Goal: Task Accomplishment & Management: Manage account settings

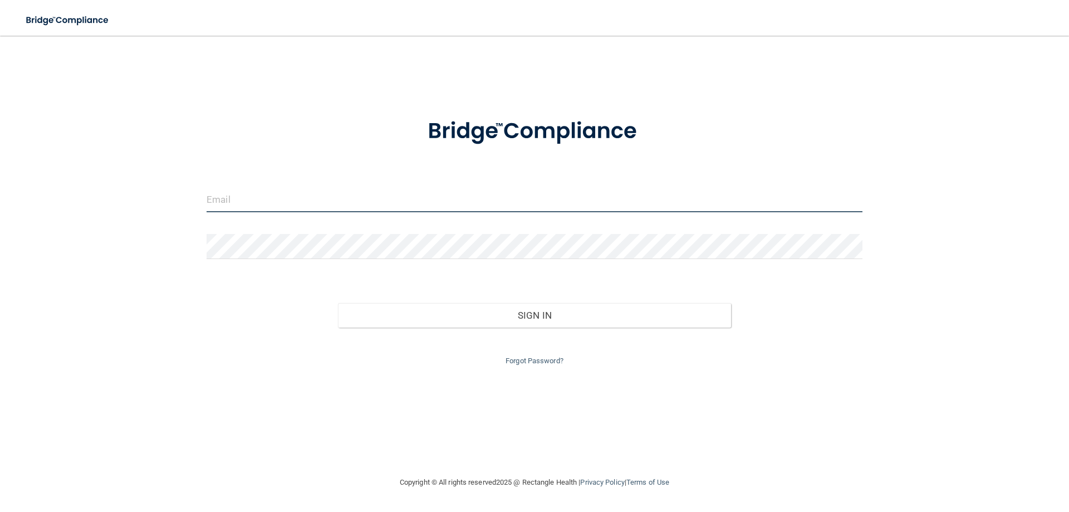
click at [272, 203] on input "email" at bounding box center [535, 199] width 656 height 25
type input "[EMAIL_ADDRESS][DOMAIN_NAME]"
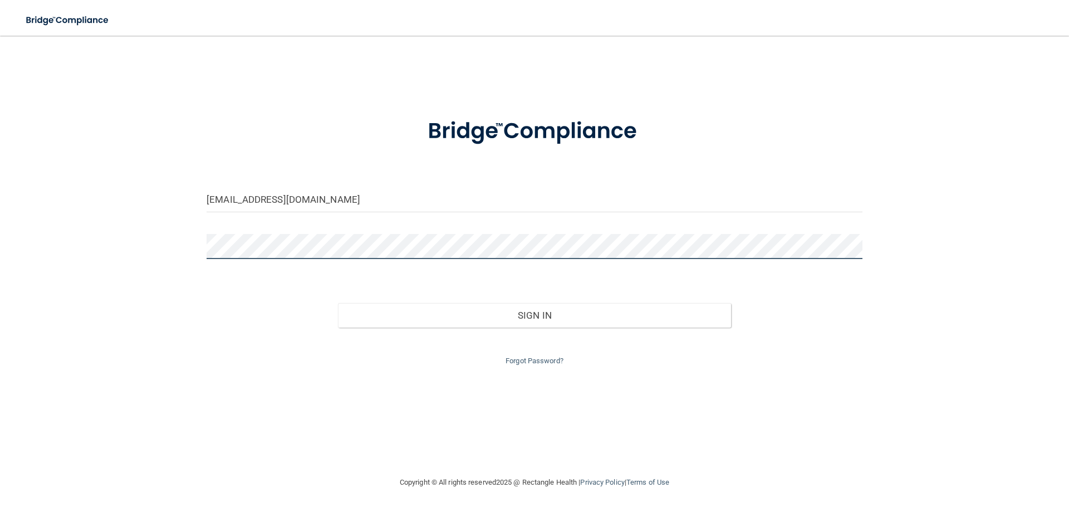
click at [338, 303] on button "Sign In" at bounding box center [535, 315] width 394 height 24
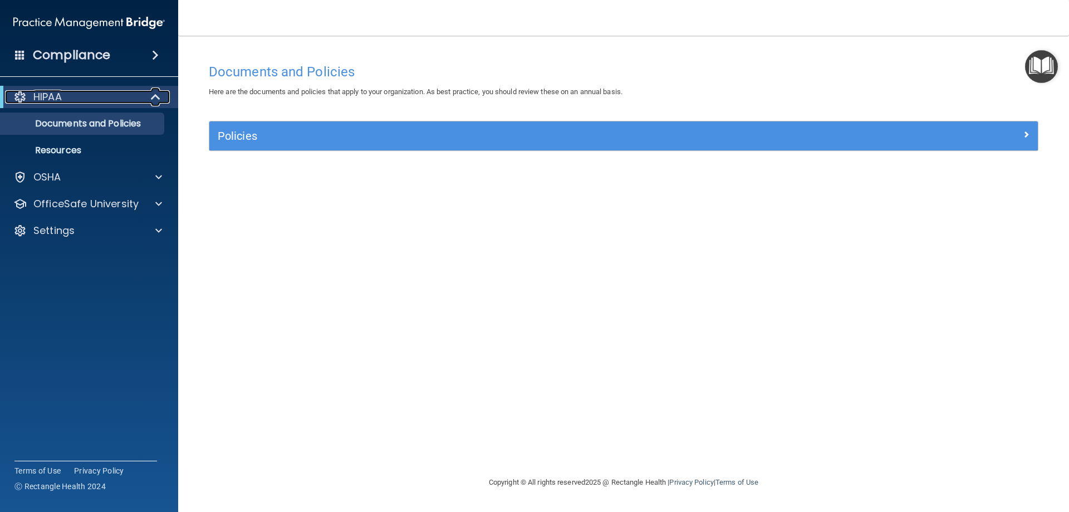
click at [155, 95] on span at bounding box center [156, 96] width 9 height 13
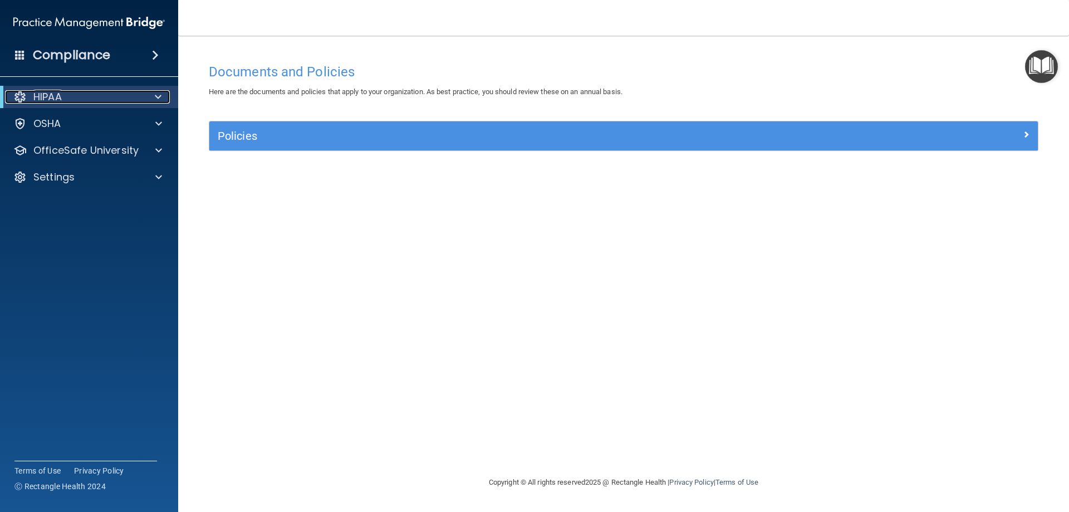
click at [156, 93] on span at bounding box center [158, 96] width 7 height 13
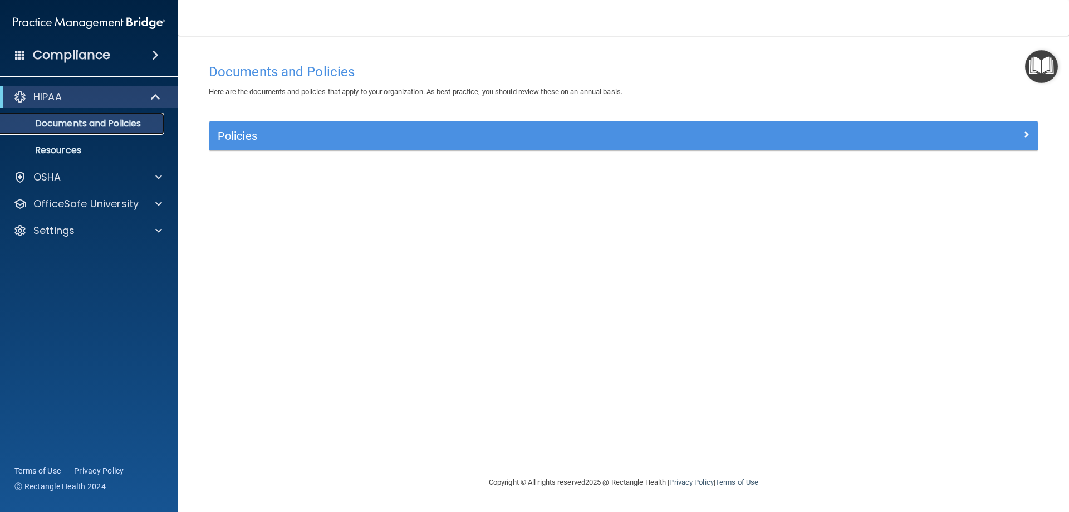
click at [123, 119] on p "Documents and Policies" at bounding box center [83, 123] width 152 height 11
click at [154, 53] on span at bounding box center [155, 54] width 7 height 13
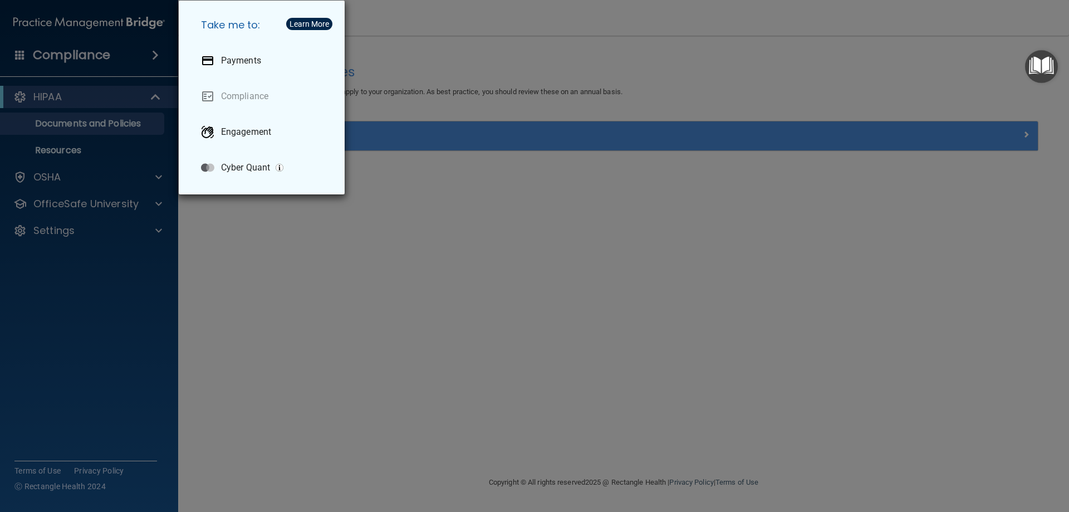
click at [136, 56] on div "Take me to: Payments Compliance Engagement Cyber Quant" at bounding box center [534, 256] width 1069 height 512
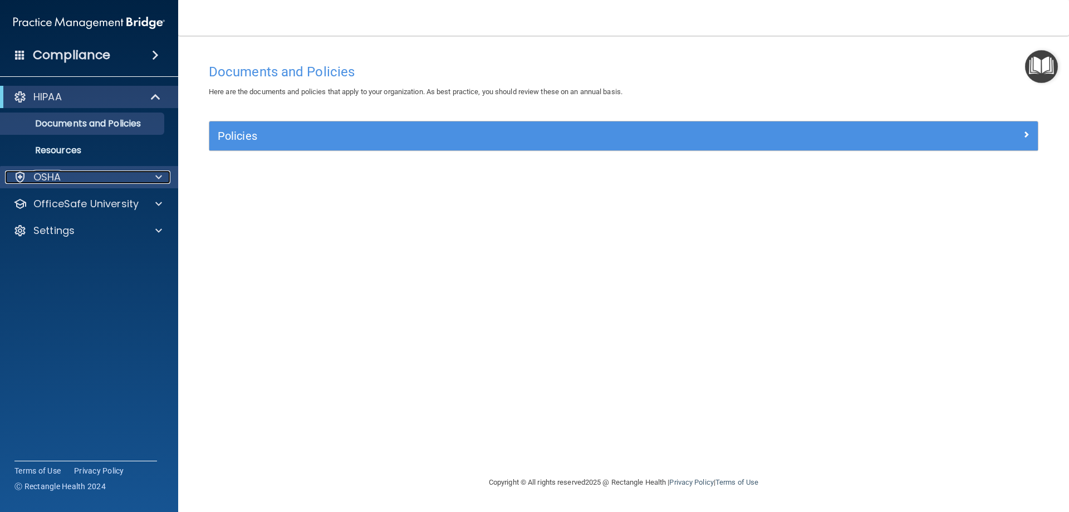
click at [62, 179] on div "OSHA" at bounding box center [74, 176] width 138 height 13
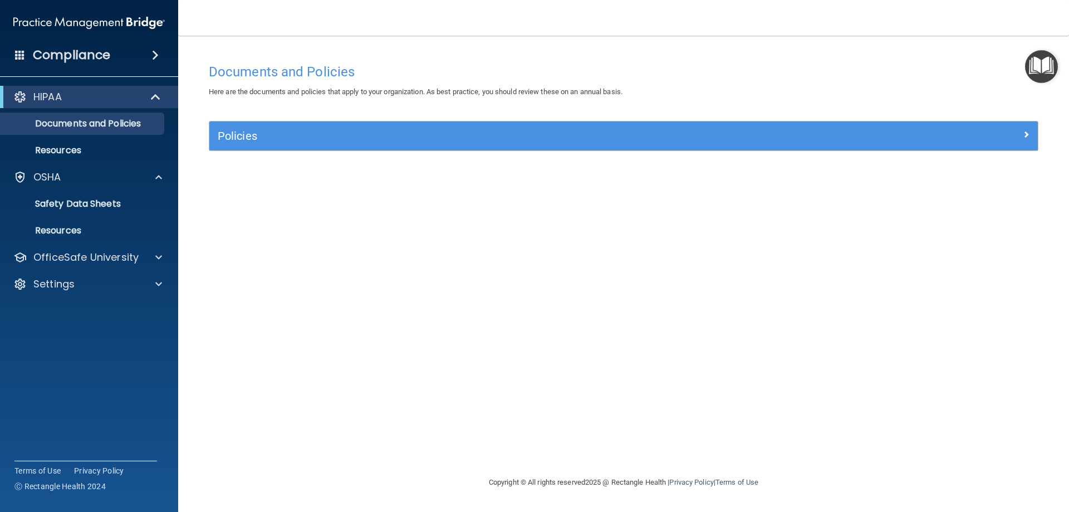
click at [20, 53] on span at bounding box center [20, 55] width 10 height 10
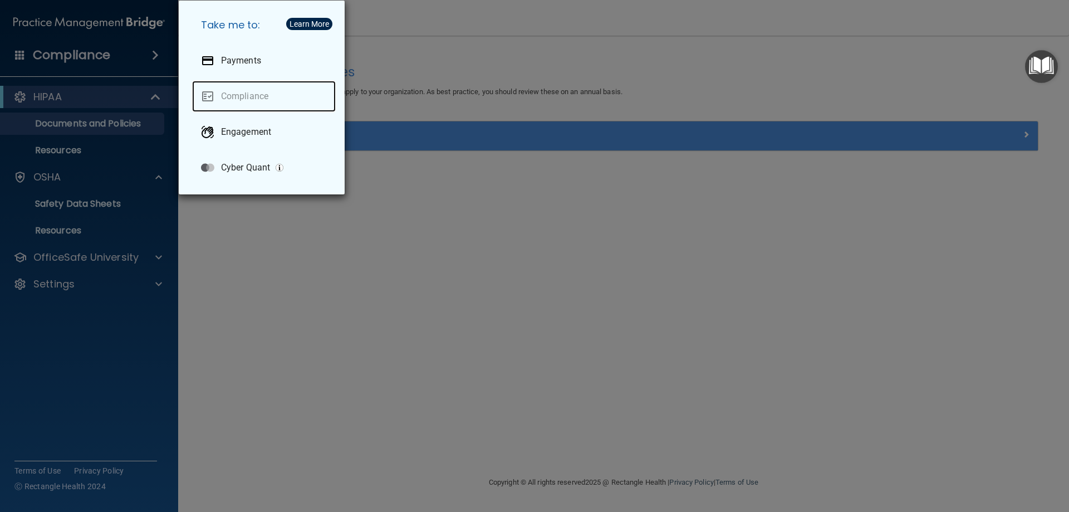
click at [249, 96] on link "Compliance" at bounding box center [264, 96] width 144 height 31
click at [144, 338] on div "Take me to: Payments Compliance Engagement Cyber Quant" at bounding box center [534, 256] width 1069 height 512
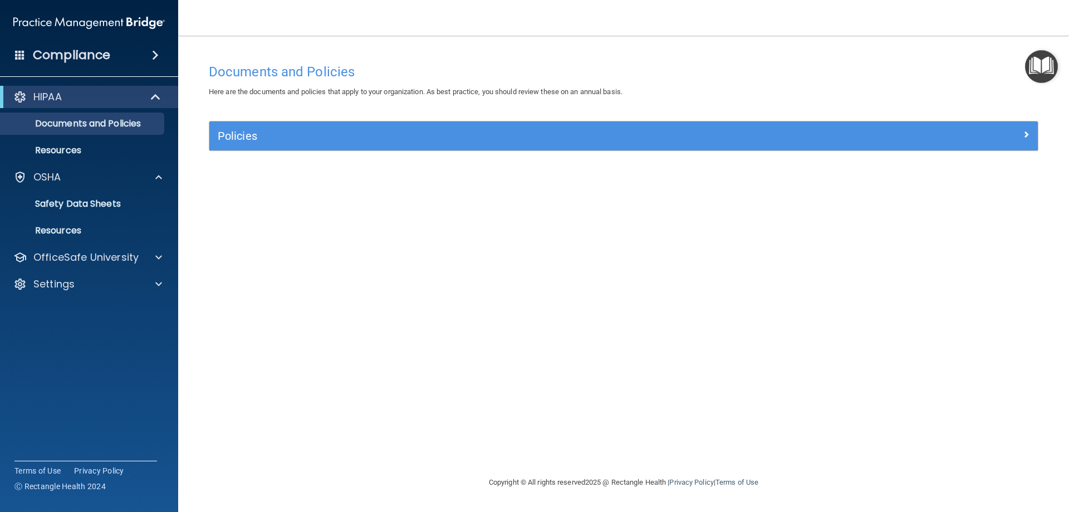
click at [1038, 66] on img "Open Resource Center" at bounding box center [1041, 66] width 33 height 33
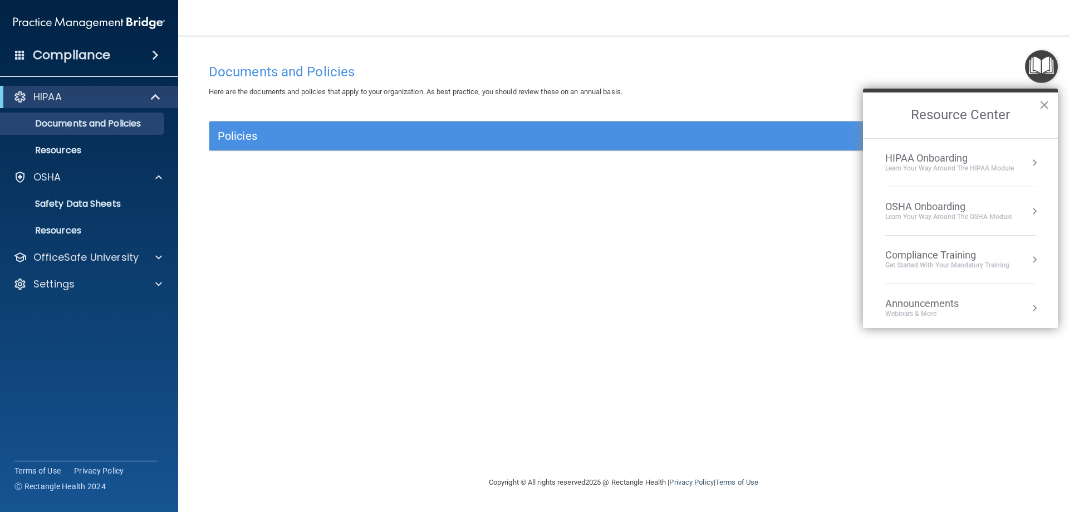
click at [980, 253] on div "Compliance Training" at bounding box center [947, 255] width 124 height 12
click at [874, 115] on button "Back to Resource Center Home" at bounding box center [876, 114] width 11 height 11
click at [909, 249] on div "Compliance Training" at bounding box center [947, 255] width 124 height 12
click at [890, 155] on div "HIPAA Training for Members" at bounding box center [934, 157] width 124 height 10
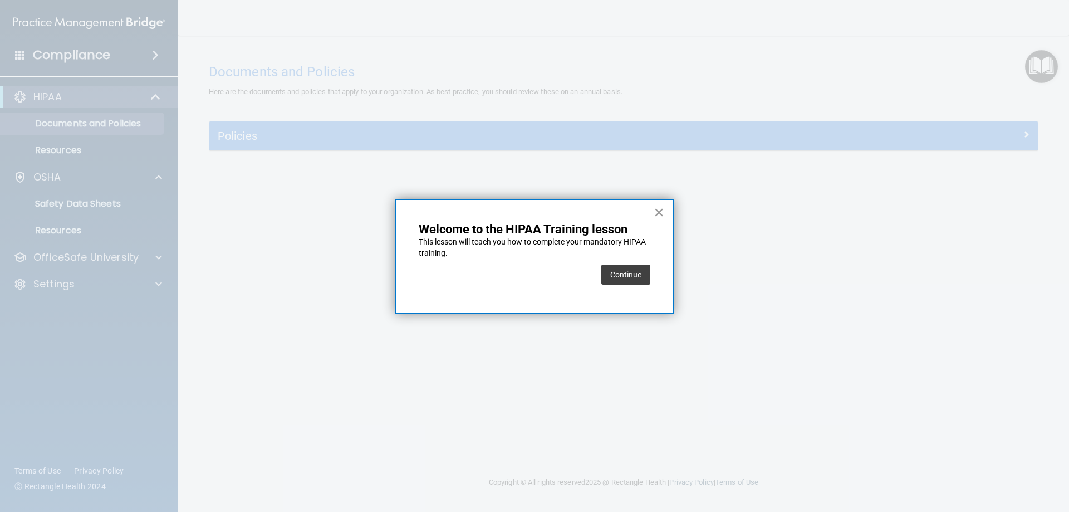
click at [659, 212] on button "×" at bounding box center [659, 212] width 11 height 18
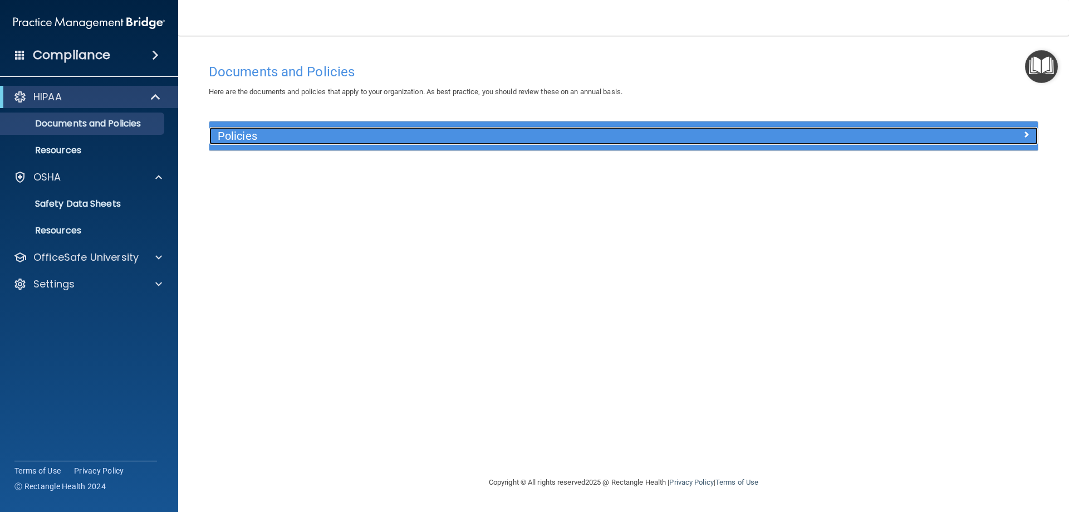
click at [955, 138] on div at bounding box center [934, 133] width 207 height 13
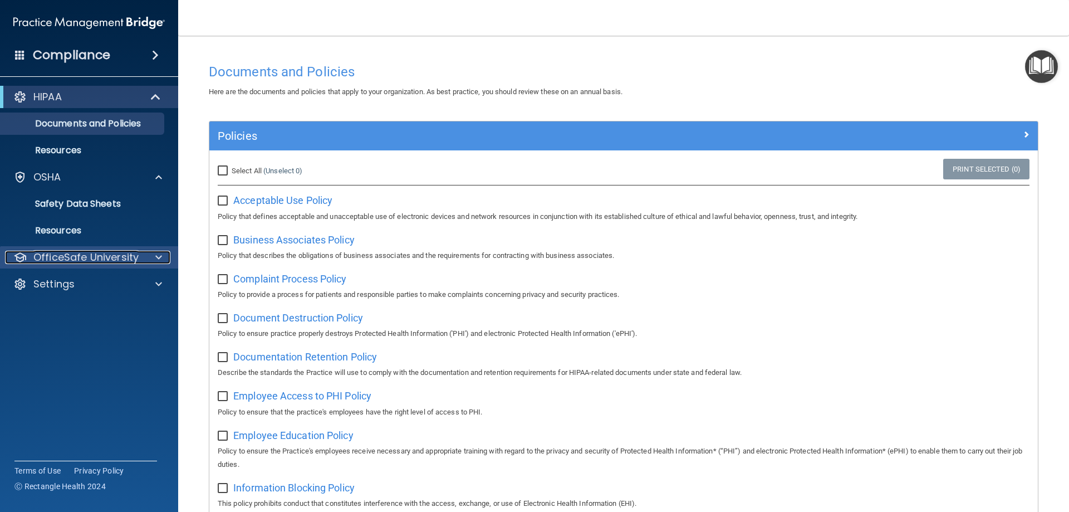
click at [98, 258] on p "OfficeSafe University" at bounding box center [85, 257] width 105 height 13
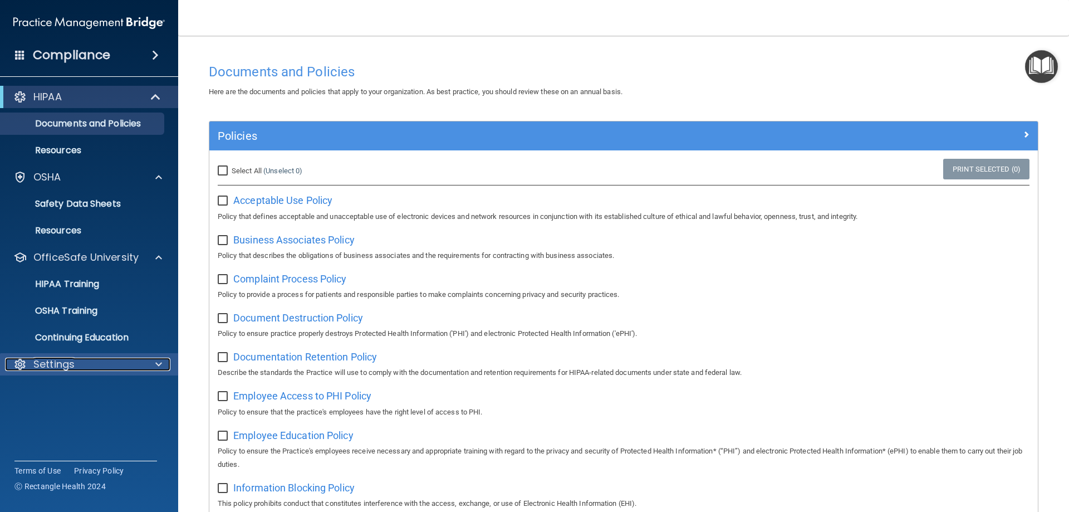
click at [154, 365] on div at bounding box center [157, 363] width 28 height 13
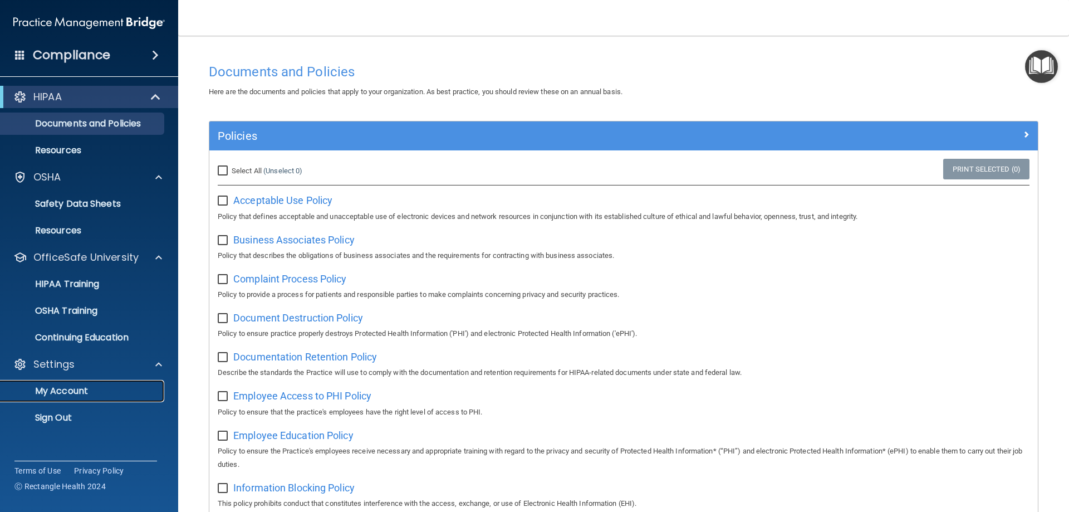
click at [67, 389] on p "My Account" at bounding box center [83, 390] width 152 height 11
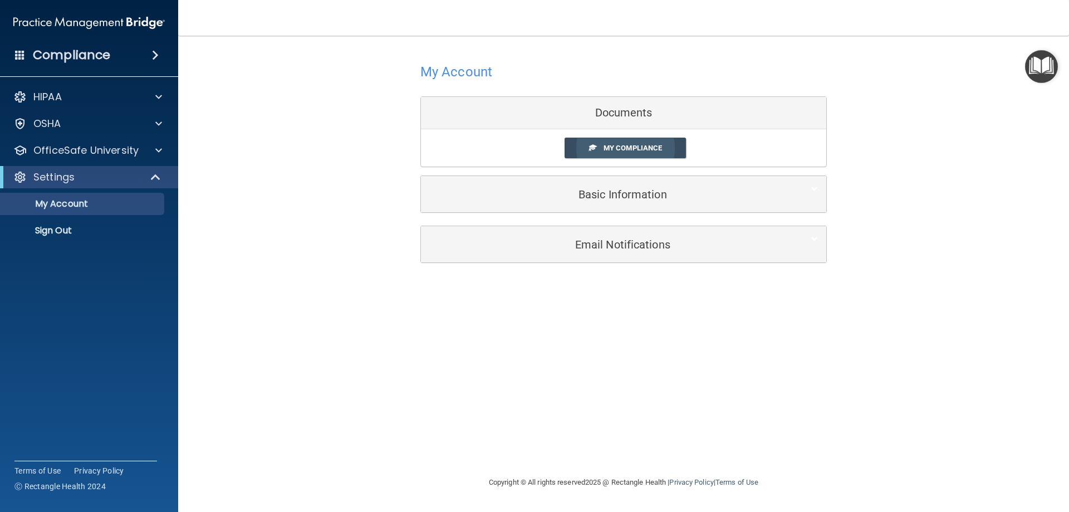
click at [622, 149] on span "My Compliance" at bounding box center [632, 148] width 58 height 8
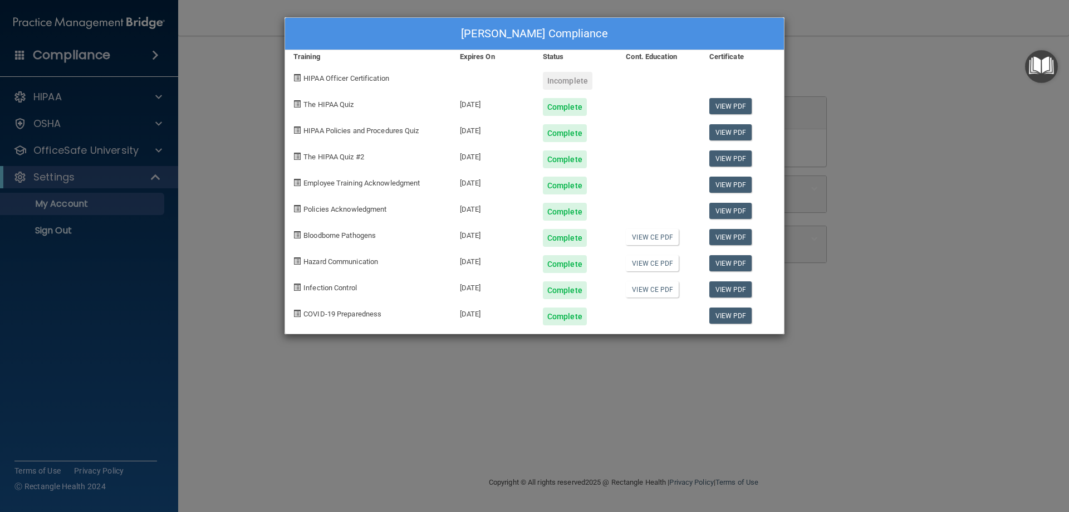
click at [848, 149] on div "[PERSON_NAME] Compliance Training Expires On Status Cont. Education Certificate…" at bounding box center [534, 256] width 1069 height 512
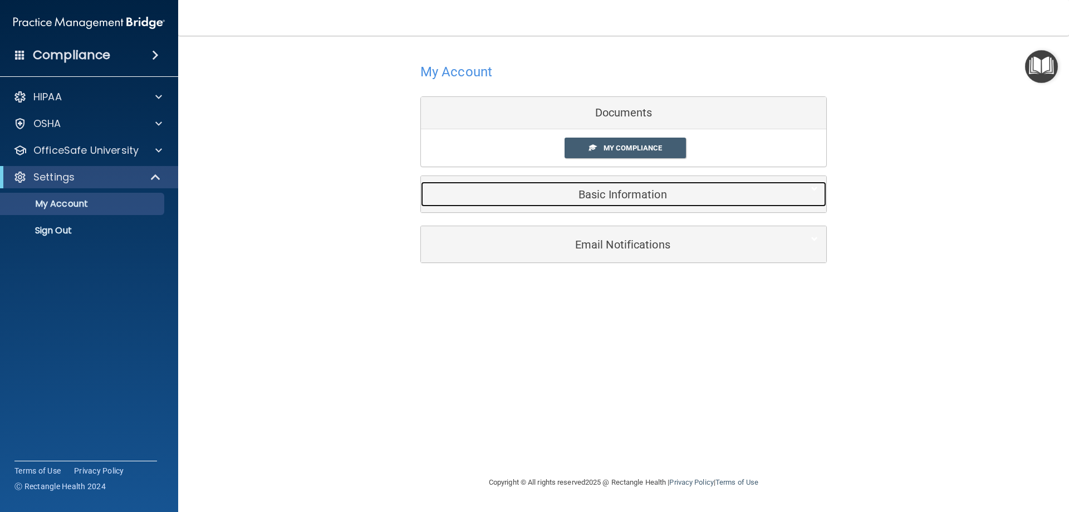
click at [615, 194] on h5 "Basic Information" at bounding box center [606, 194] width 355 height 12
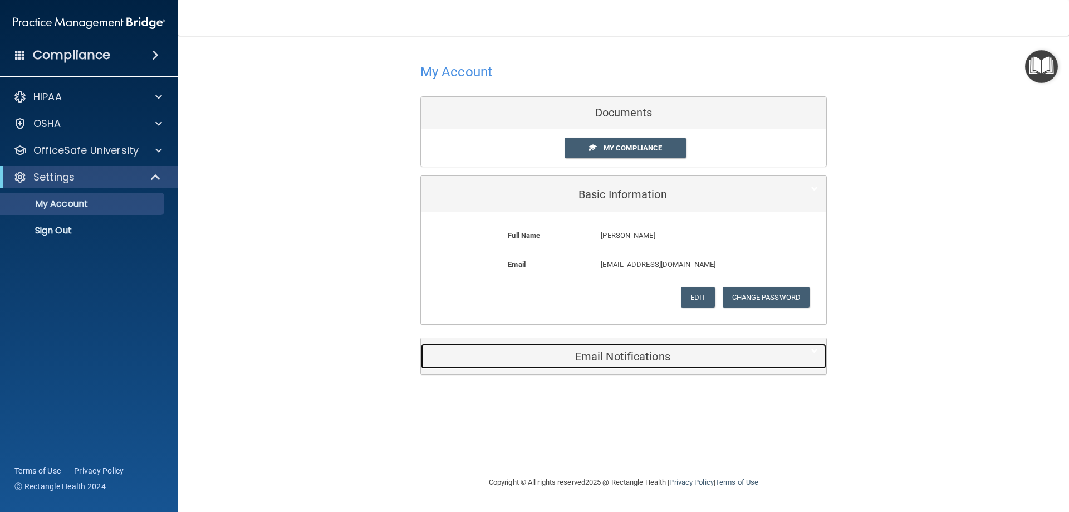
click at [757, 361] on h5 "Email Notifications" at bounding box center [606, 356] width 355 height 12
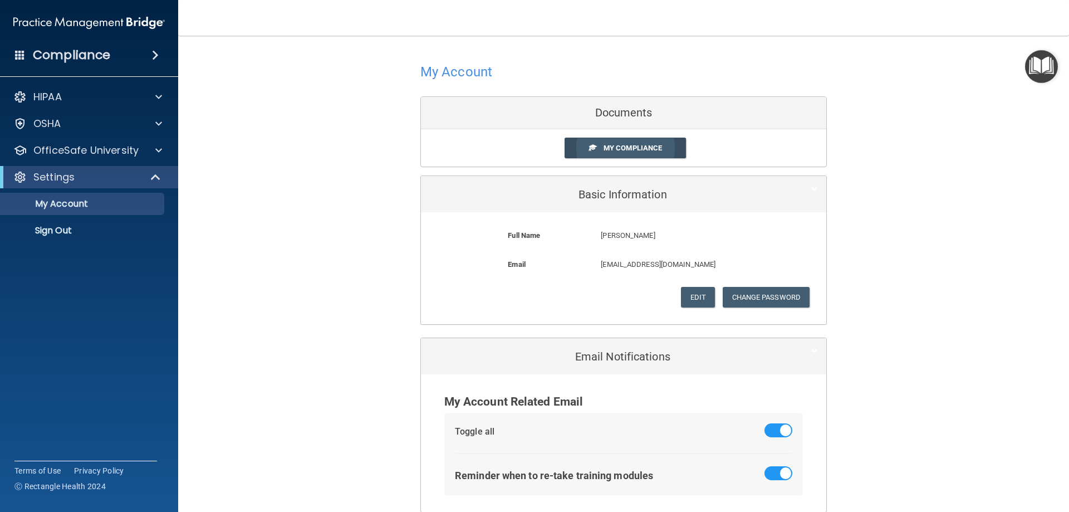
click at [600, 153] on link "My Compliance" at bounding box center [625, 148] width 122 height 21
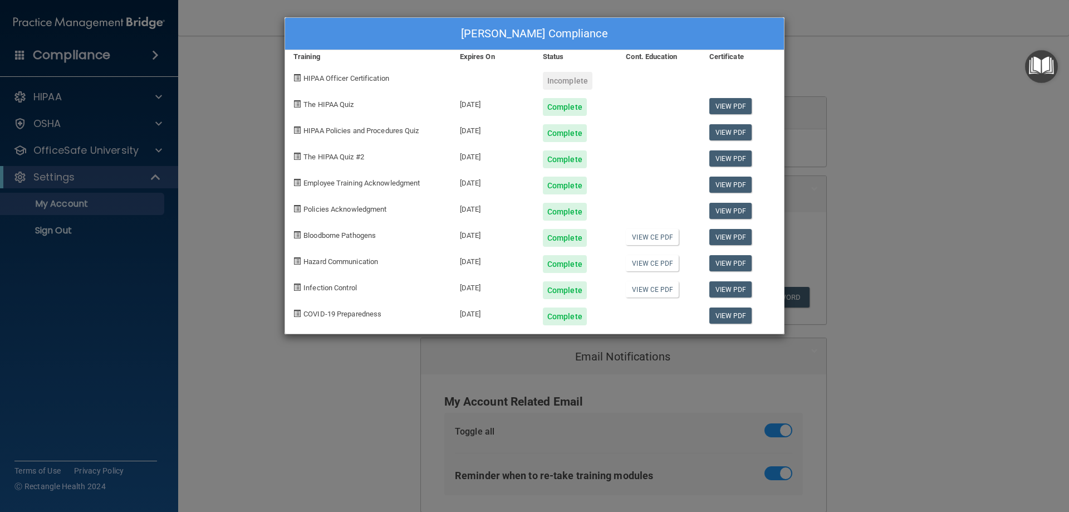
click at [875, 113] on div "[PERSON_NAME] Compliance Training Expires On Status Cont. Education Certificate…" at bounding box center [534, 256] width 1069 height 512
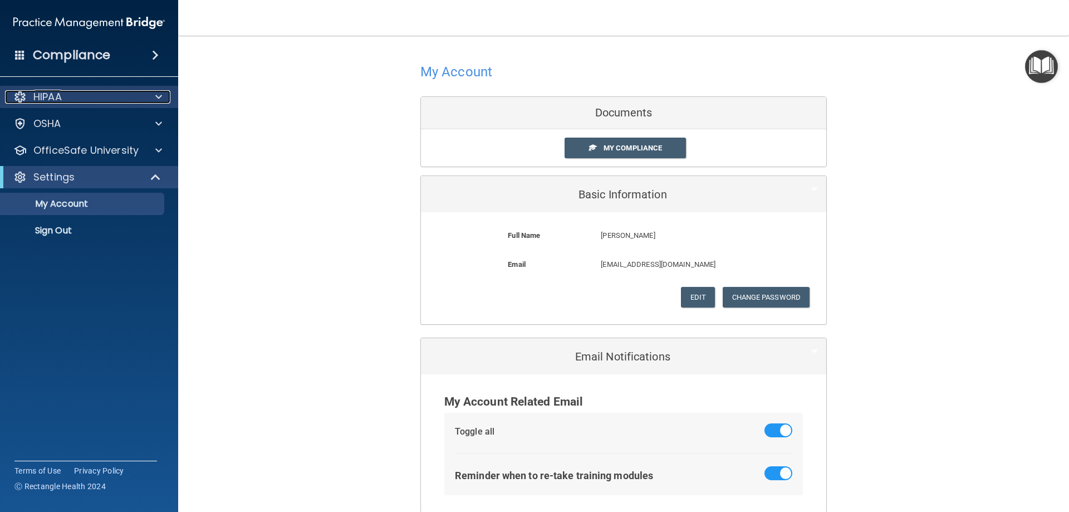
click at [92, 103] on div "HIPAA" at bounding box center [74, 96] width 138 height 13
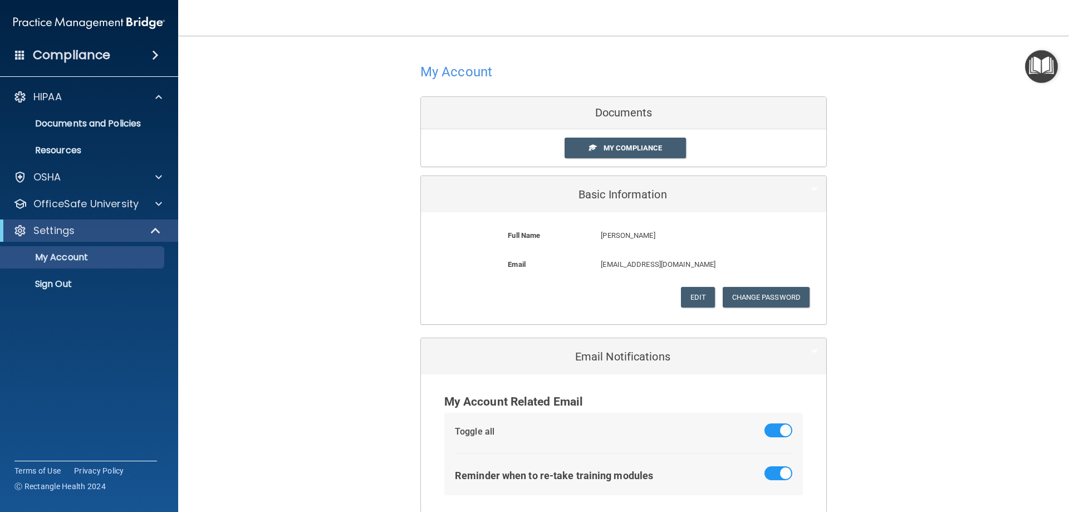
click at [155, 57] on span at bounding box center [155, 54] width 7 height 13
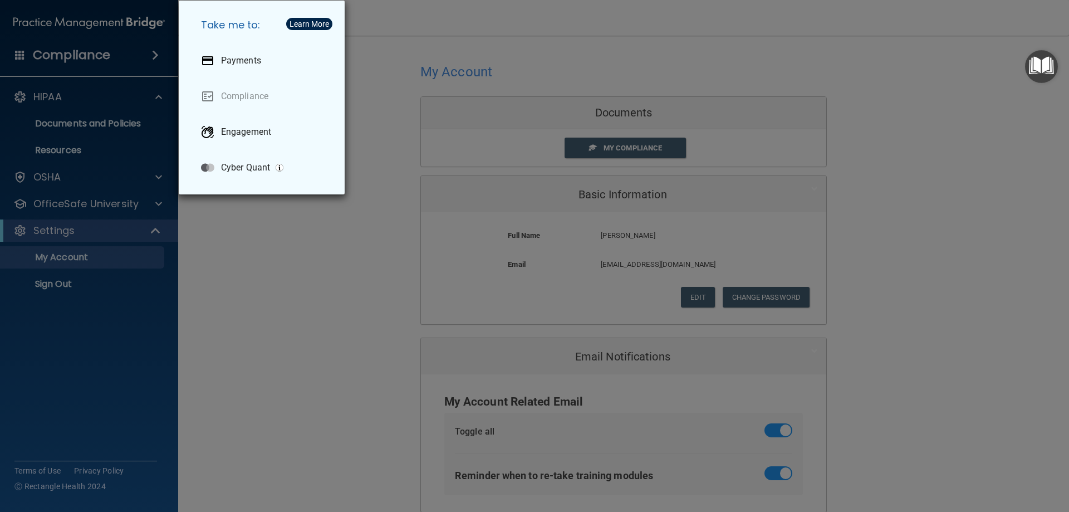
drag, startPoint x: 26, startPoint y: 0, endPoint x: 969, endPoint y: 68, distance: 945.5
click at [969, 68] on div "Take me to: Payments Compliance Engagement Cyber Quant" at bounding box center [534, 256] width 1069 height 512
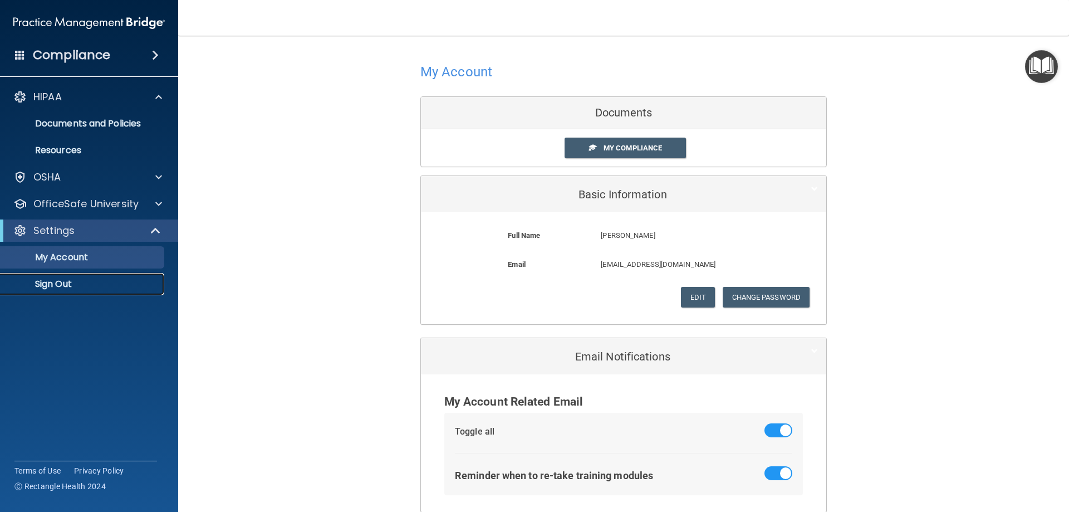
click at [52, 283] on p "Sign Out" at bounding box center [83, 283] width 152 height 11
